Goal: Submit feedback/report problem

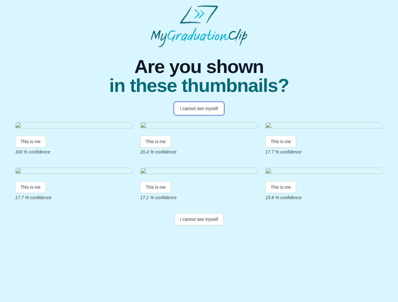
click at [199, 109] on button "I cannot see myself" at bounding box center [198, 109] width 49 height 12
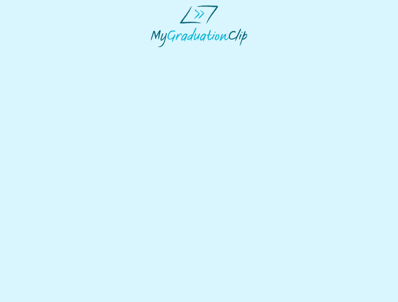
click at [31, 52] on html at bounding box center [199, 26] width 398 height 52
click at [157, 52] on html at bounding box center [199, 26] width 398 height 52
click at [282, 52] on html at bounding box center [199, 26] width 398 height 52
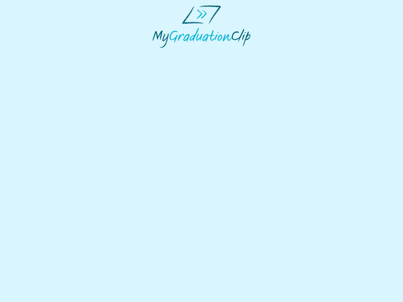
click at [31, 53] on html at bounding box center [201, 26] width 403 height 53
click at [157, 53] on html at bounding box center [201, 26] width 403 height 53
click at [282, 53] on html at bounding box center [201, 26] width 403 height 53
